Goal: Navigation & Orientation: Find specific page/section

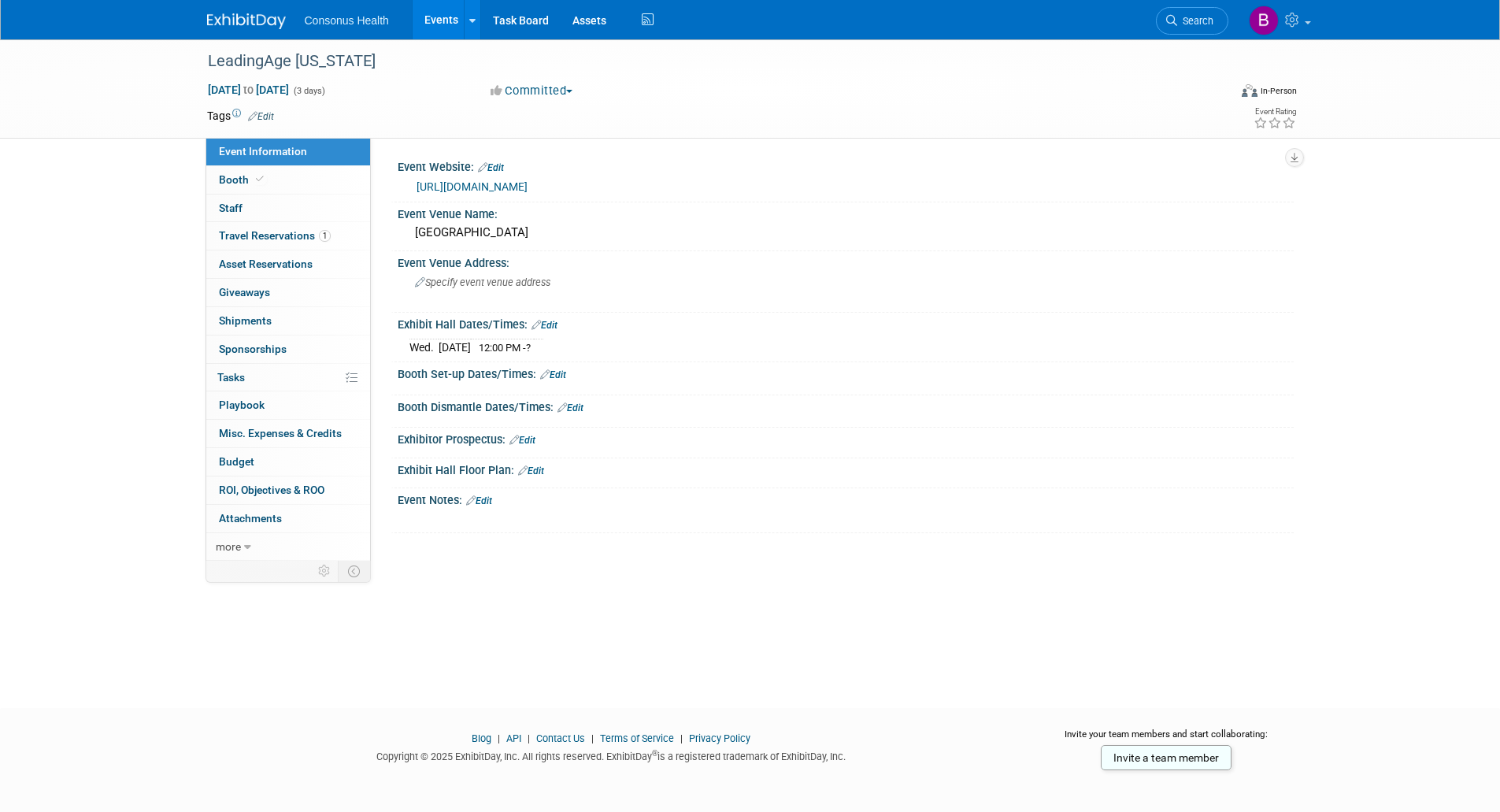
click at [457, 21] on link "Events" at bounding box center [442, 20] width 57 height 39
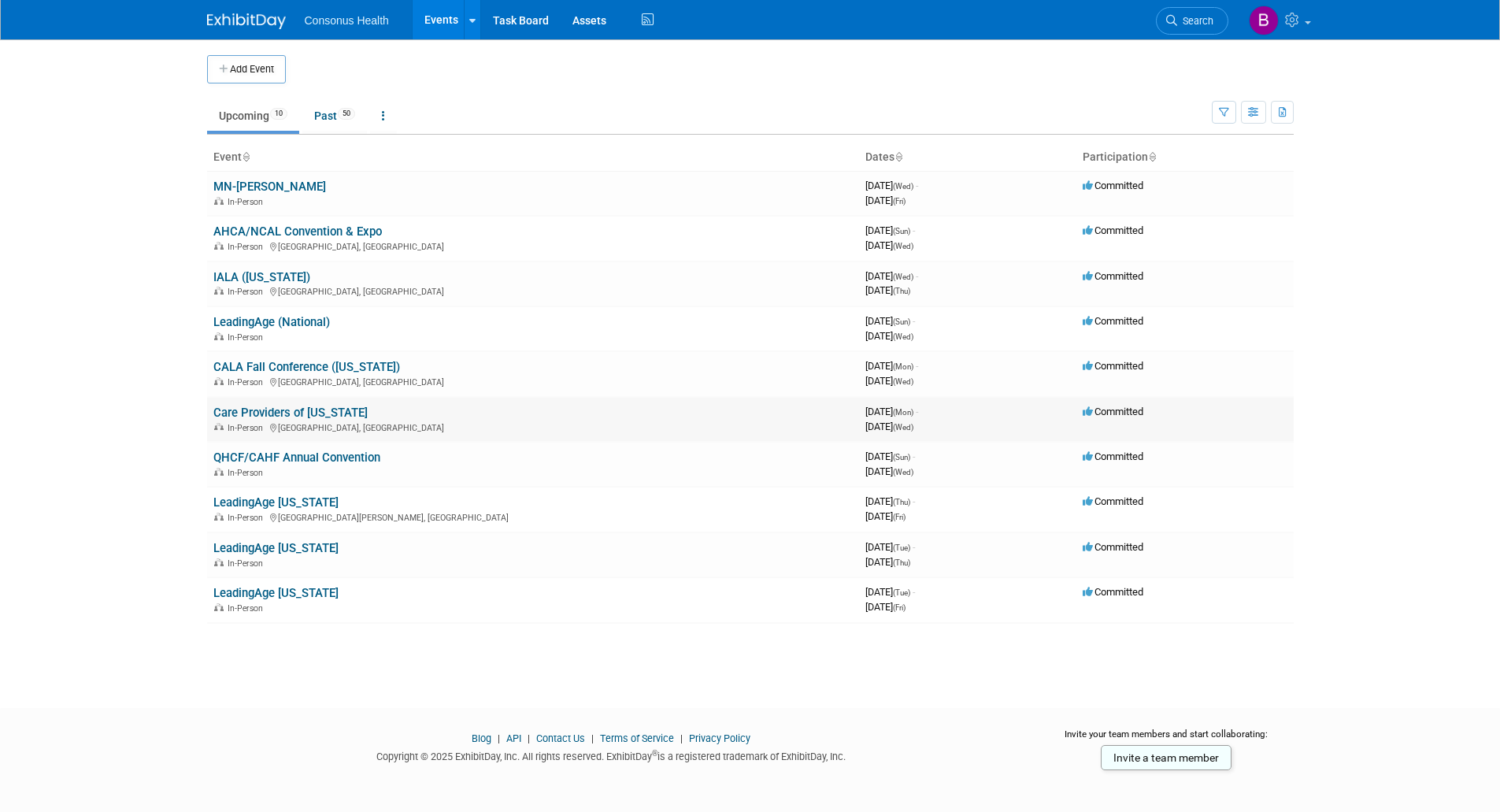
click at [254, 411] on link "Care Providers of [US_STATE]" at bounding box center [290, 412] width 154 height 14
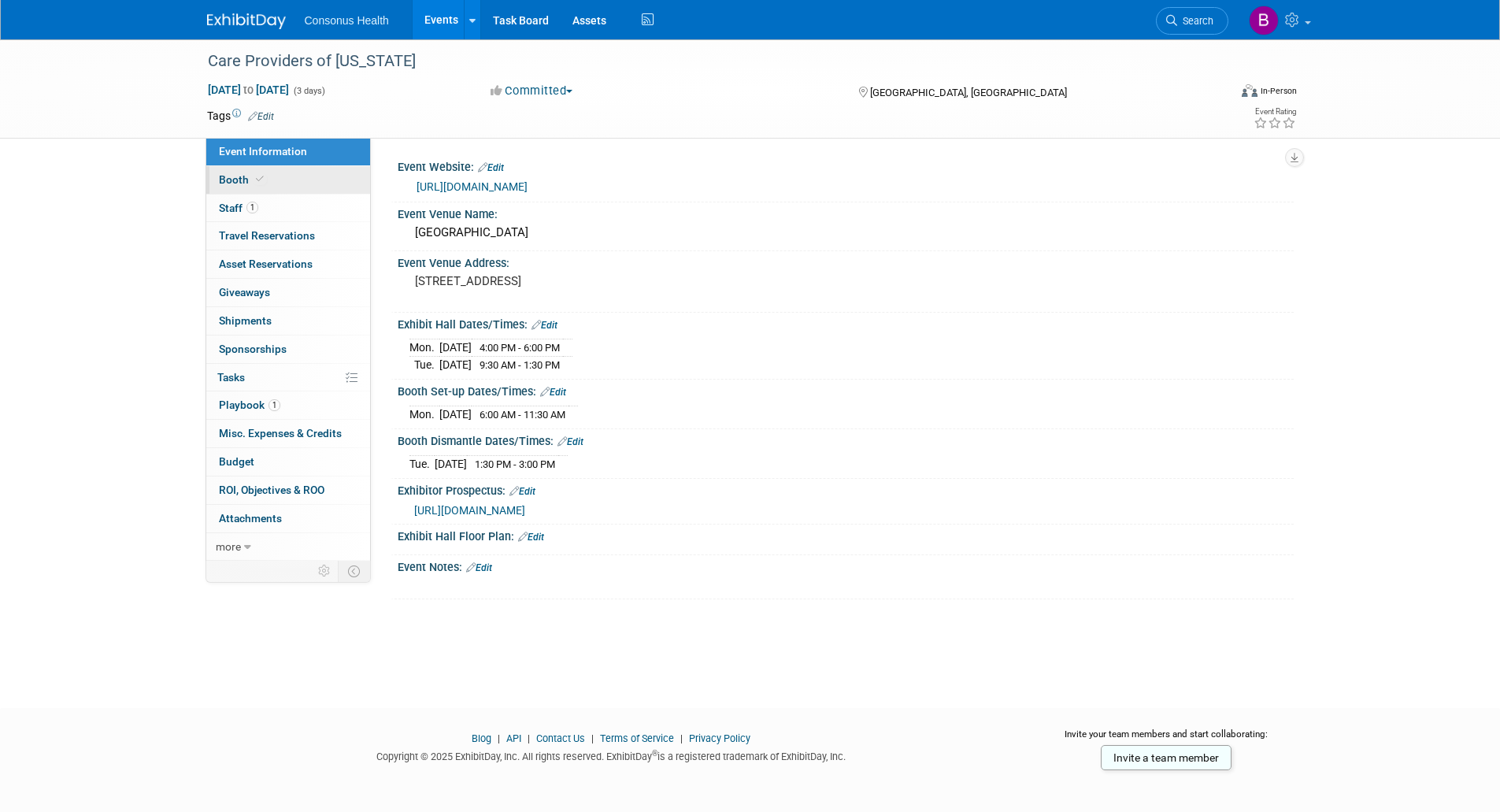
click at [230, 171] on link "Booth" at bounding box center [288, 180] width 164 height 28
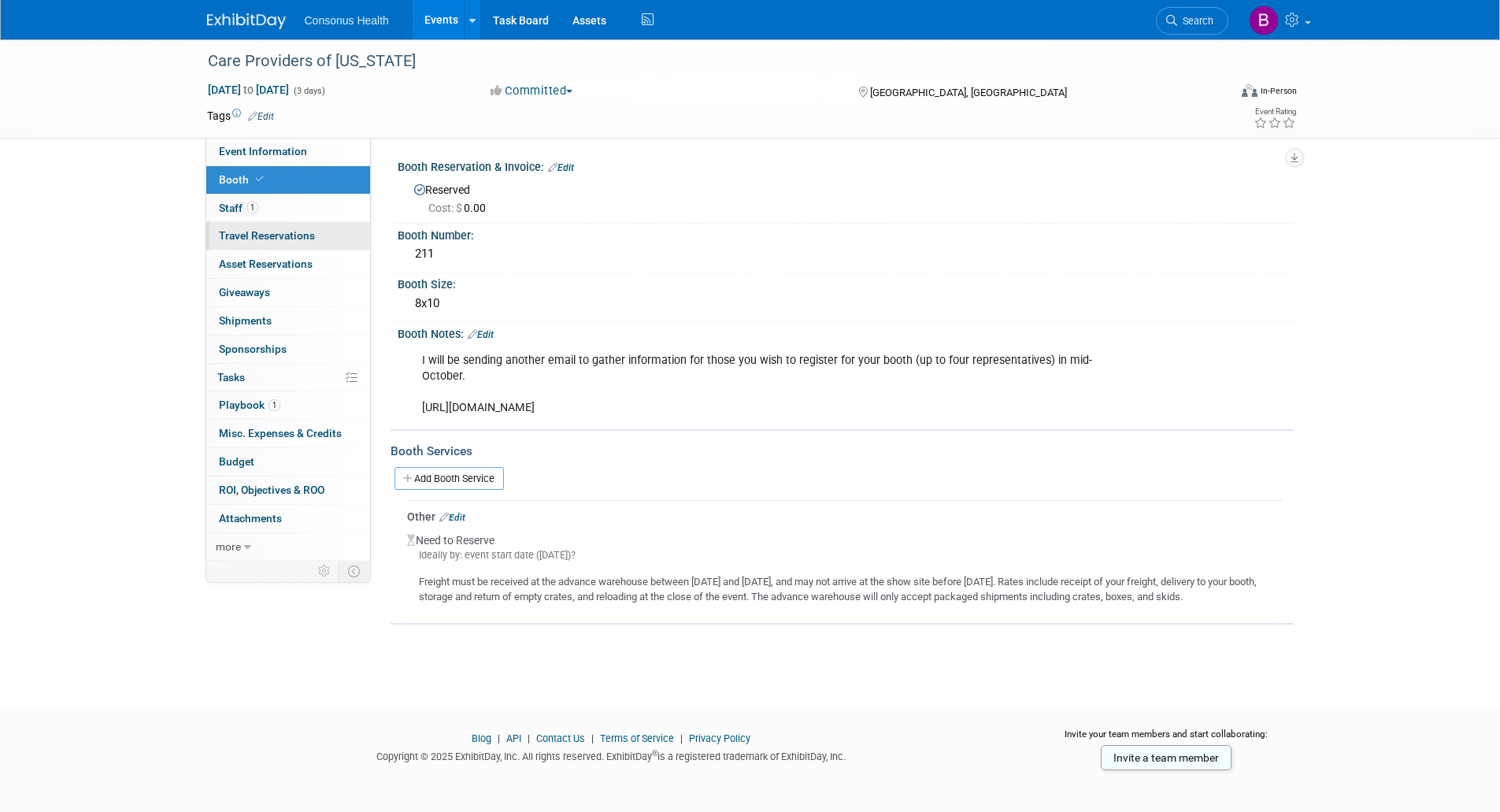
click at [282, 237] on span "Travel Reservations 0" at bounding box center [267, 235] width 96 height 12
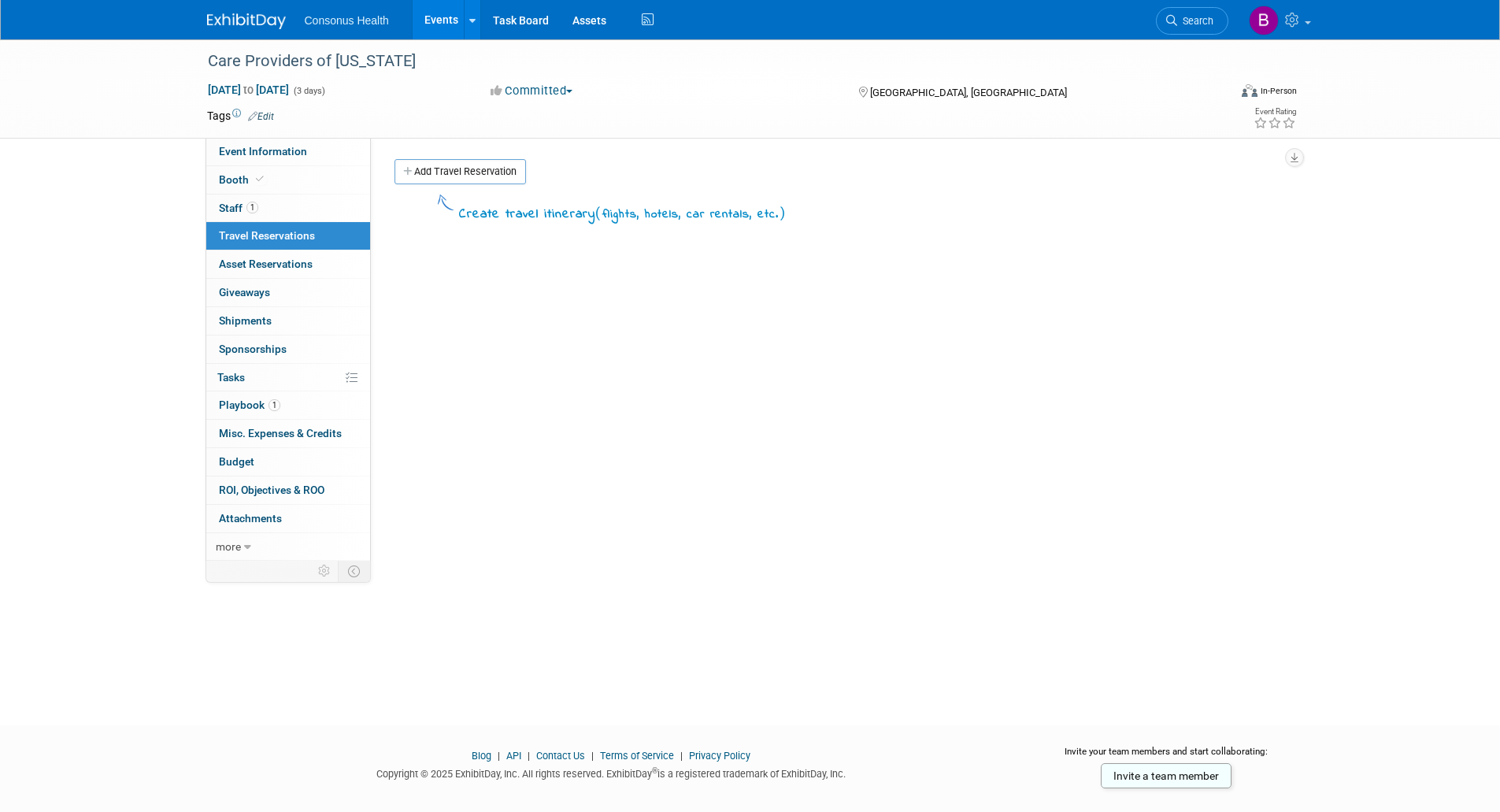
click at [442, 25] on link "Events" at bounding box center [442, 20] width 57 height 39
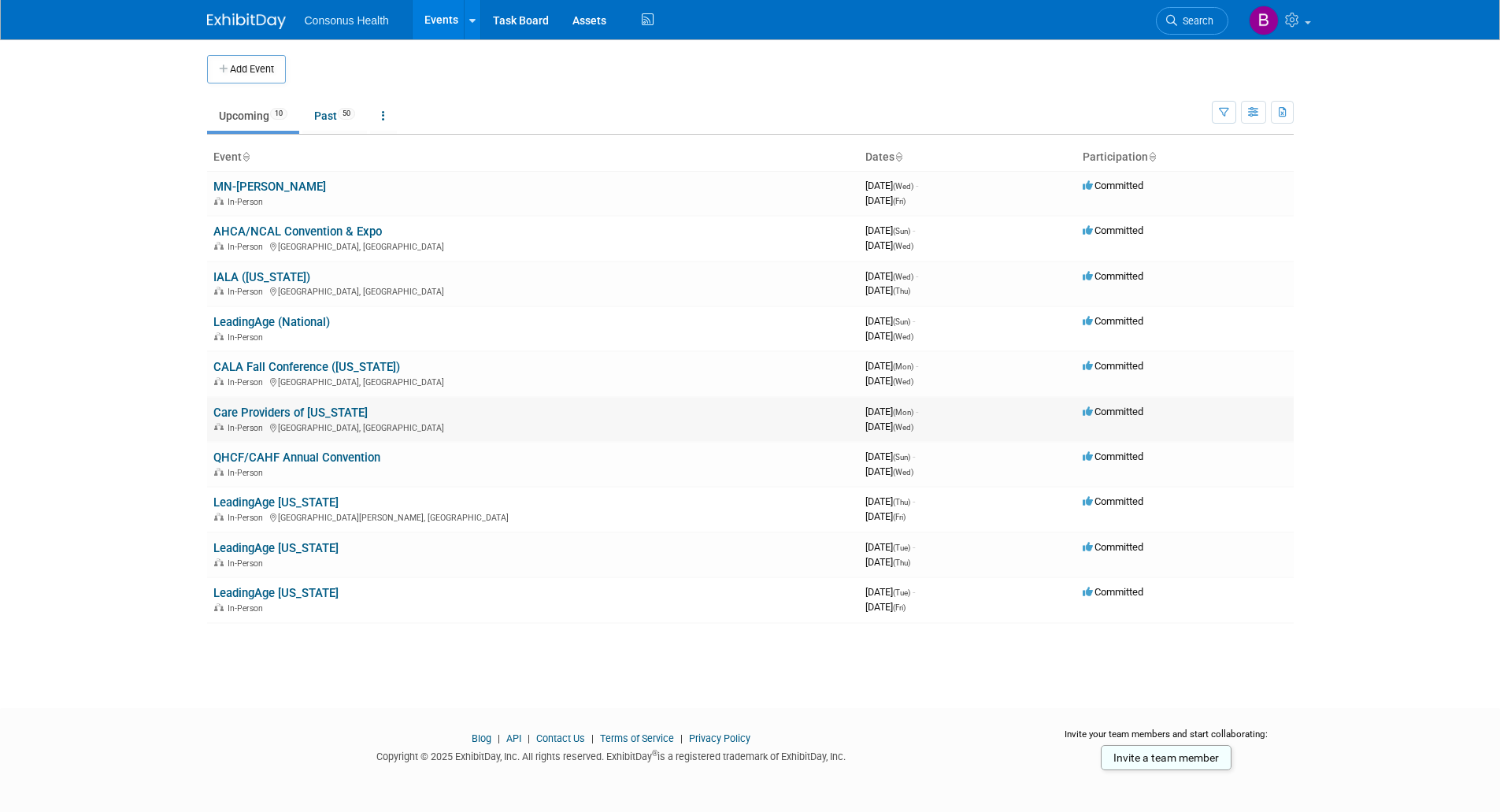
click at [260, 414] on link "Care Providers of [US_STATE]" at bounding box center [290, 412] width 154 height 14
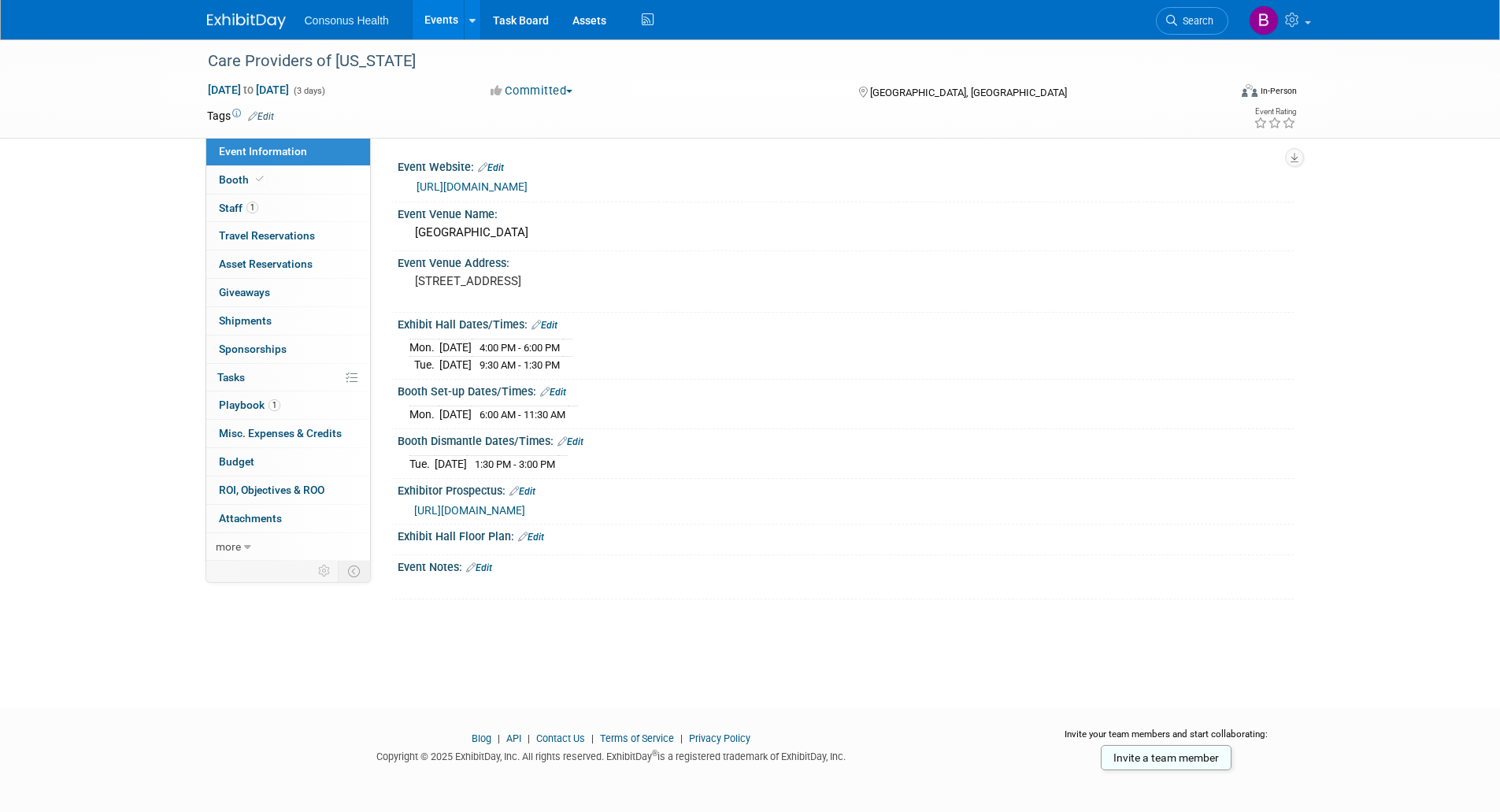
click at [486, 504] on span "https://www.careproviders.org/Common/Uploaded%20files/Members/2025/convention/P…" at bounding box center [470, 510] width 111 height 12
click at [527, 184] on link "[URL][DOMAIN_NAME]" at bounding box center [472, 186] width 111 height 12
click at [437, 22] on link "Events" at bounding box center [442, 20] width 57 height 39
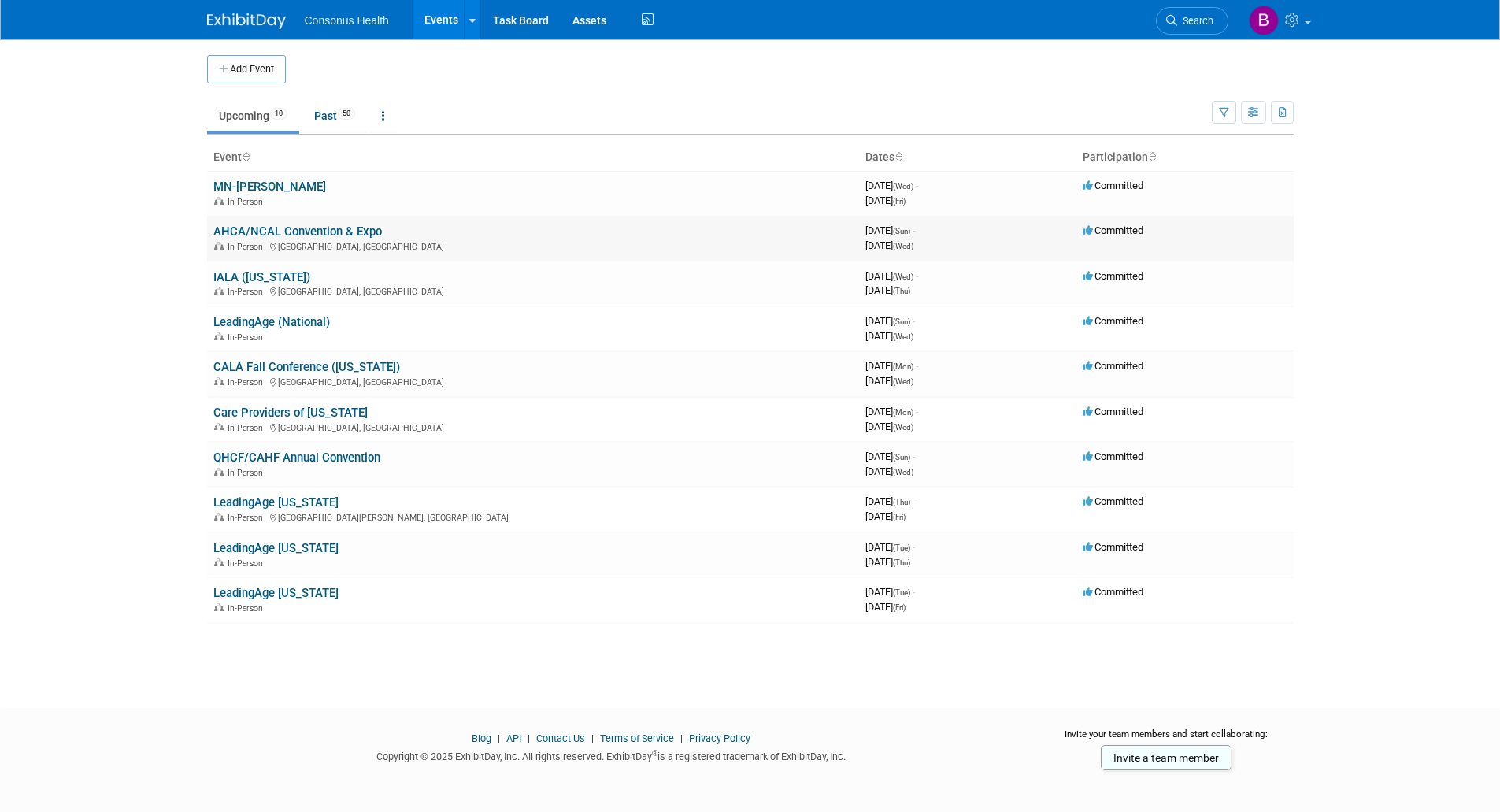
click at [295, 226] on link "AHCA/NCAL Convention & Expo" at bounding box center [297, 231] width 168 height 14
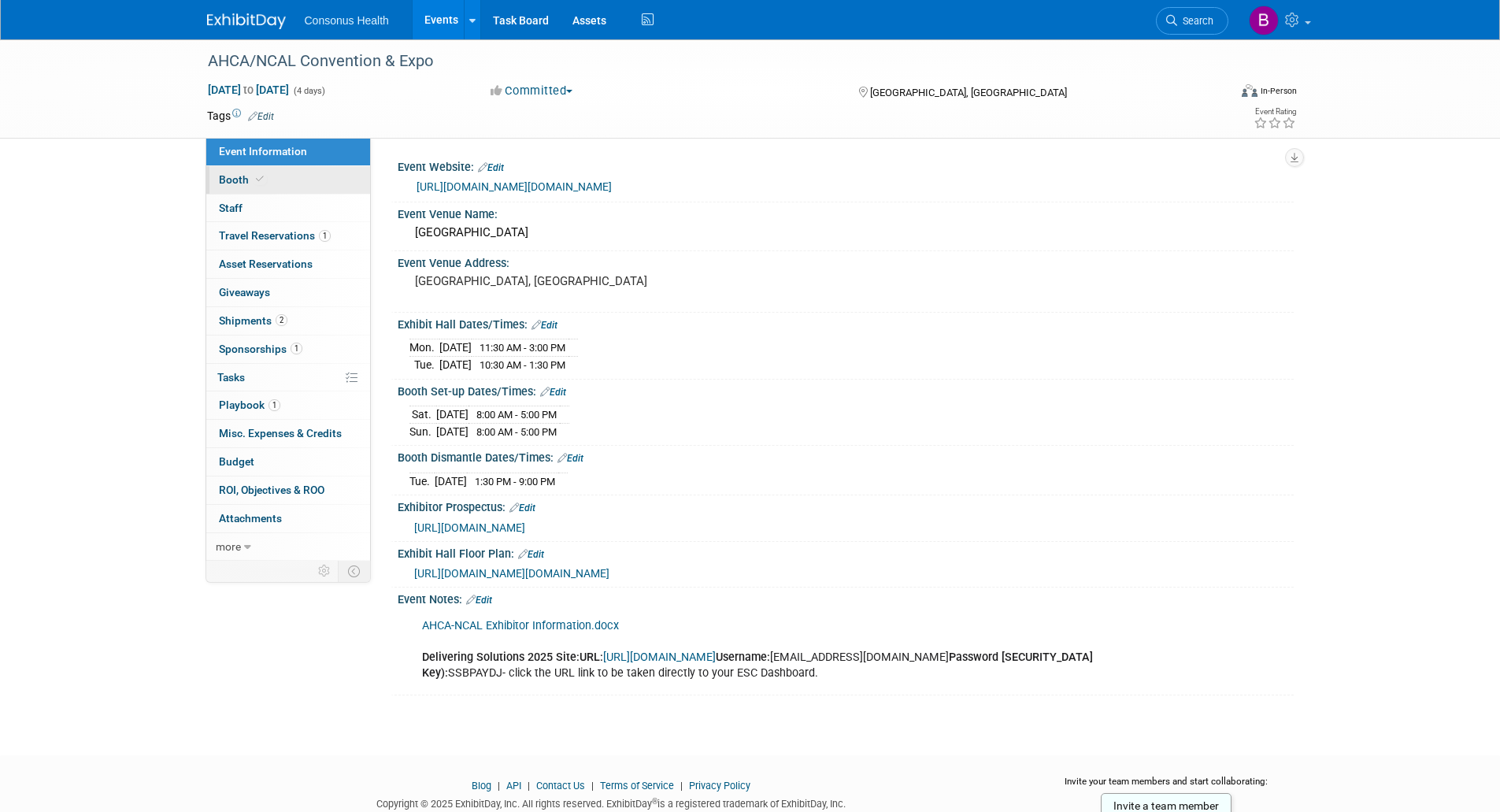
click at [236, 176] on span "Booth" at bounding box center [242, 179] width 48 height 12
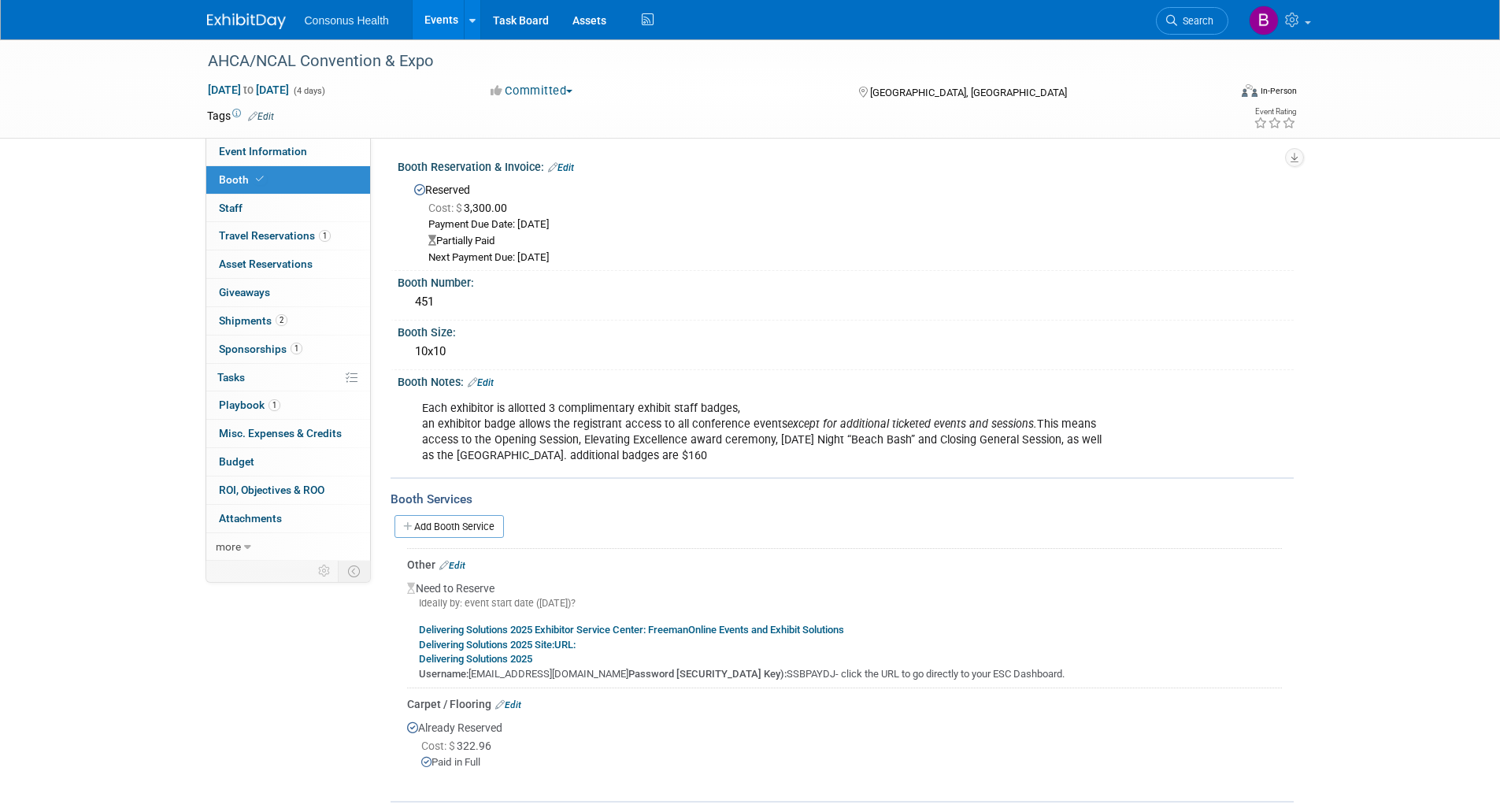
click at [534, 632] on b "Delivering Solutions 2025 Exhibitor Service Center: FreemanOnline Events and Ex…" at bounding box center [631, 629] width 425 height 11
click at [436, 20] on link "Events" at bounding box center [442, 20] width 57 height 39
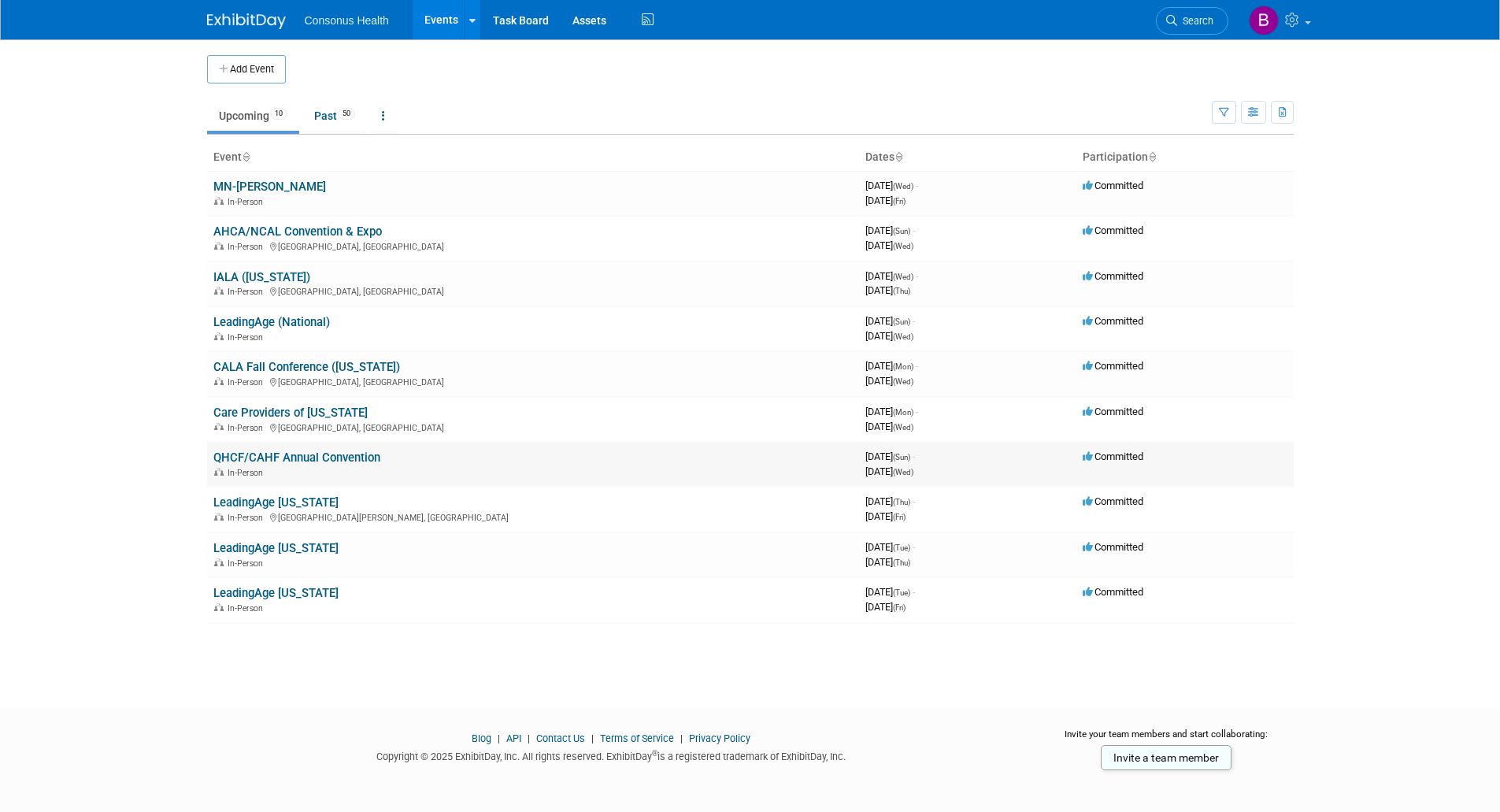
click at [256, 456] on link "QHCF/CAHF Annual Convention" at bounding box center [296, 457] width 167 height 14
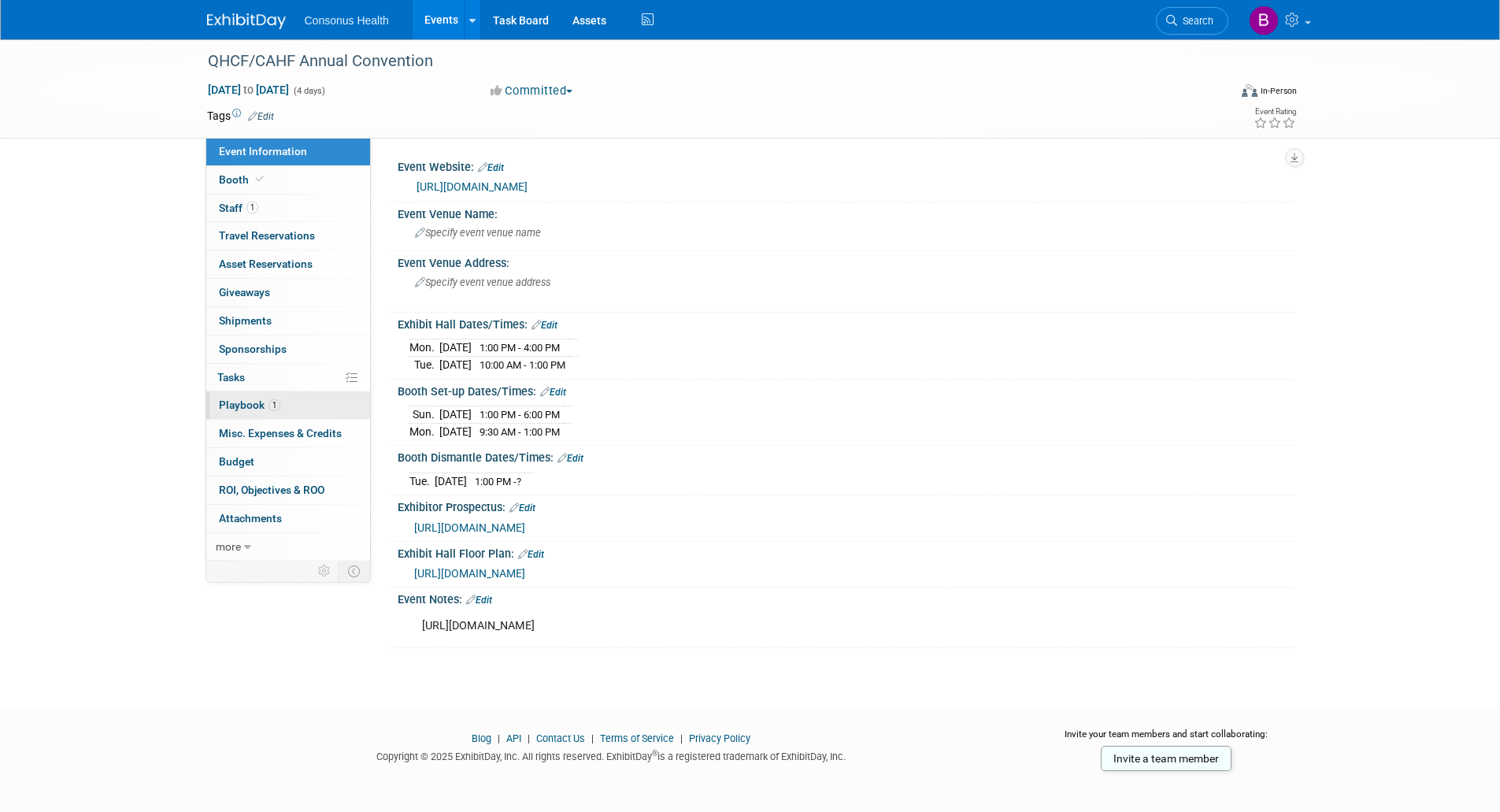
click at [220, 413] on link "1 Playbook 1" at bounding box center [288, 406] width 164 height 28
